Goal: Task Accomplishment & Management: Use online tool/utility

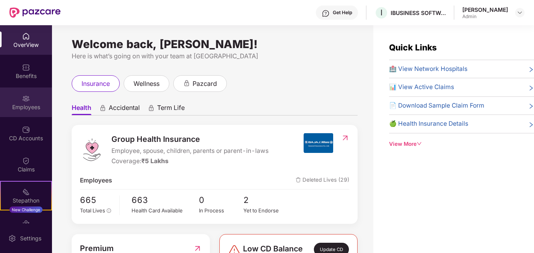
click at [28, 103] on div "Employees" at bounding box center [26, 107] width 52 height 8
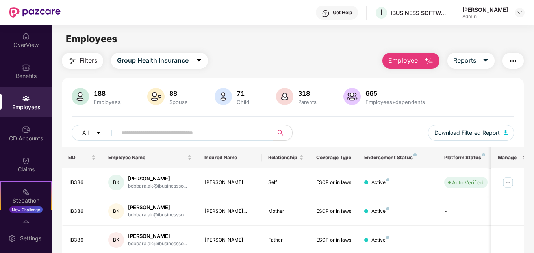
click at [152, 126] on span at bounding box center [192, 133] width 161 height 16
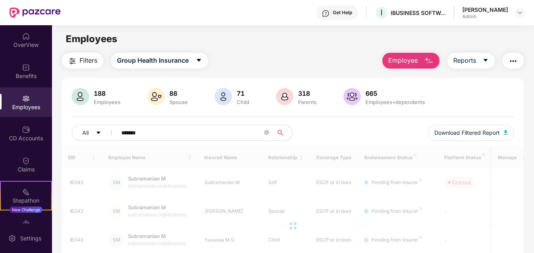
type input "*******"
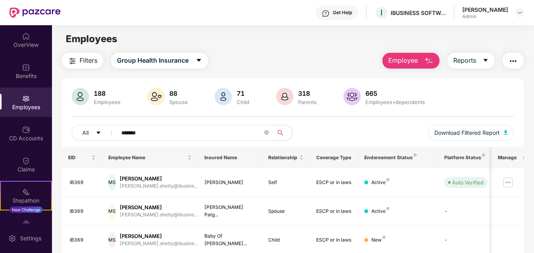
click at [355, 59] on div "Filters Group Health Insurance Employee Reports" at bounding box center [293, 61] width 462 height 16
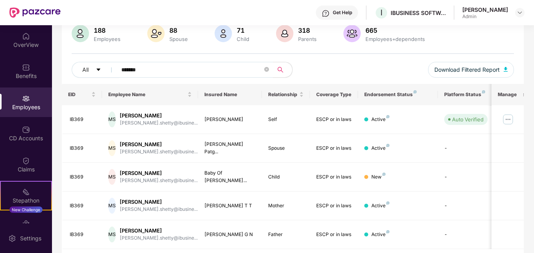
scroll to position [79, 0]
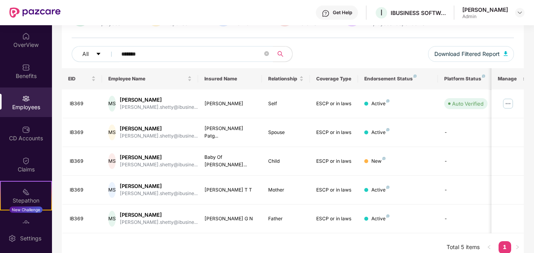
click at [28, 103] on div "Employees" at bounding box center [26, 107] width 52 height 8
